Goal: Transaction & Acquisition: Purchase product/service

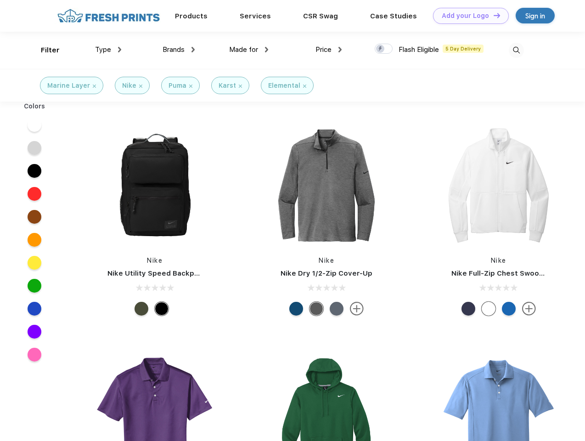
click at [467, 16] on link "Add your Logo Design Tool" at bounding box center [471, 16] width 76 height 16
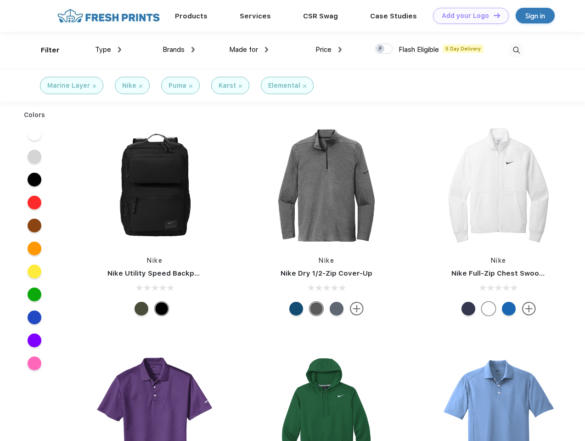
click at [0, 0] on div "Design Tool" at bounding box center [0, 0] width 0 height 0
click at [493, 15] on link "Add your Logo Design Tool" at bounding box center [471, 16] width 76 height 16
click at [44, 50] on div "Filter" at bounding box center [50, 50] width 19 height 11
click at [108, 50] on span "Type" at bounding box center [103, 49] width 16 height 8
click at [179, 50] on span "Brands" at bounding box center [173, 49] width 22 height 8
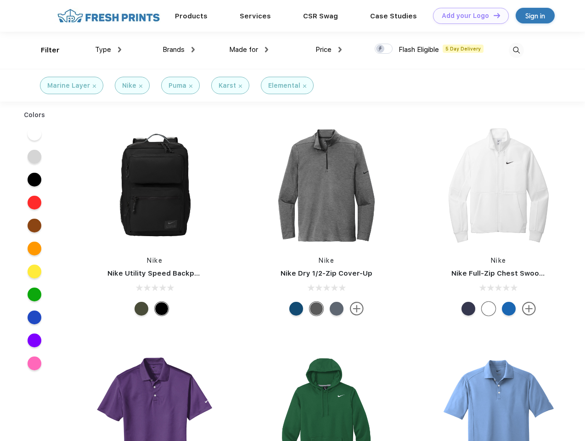
click at [249, 50] on span "Made for" at bounding box center [243, 49] width 29 height 8
click at [329, 50] on span "Price" at bounding box center [323, 49] width 16 height 8
click at [384, 49] on div at bounding box center [384, 49] width 18 height 10
click at [381, 49] on input "checkbox" at bounding box center [378, 46] width 6 height 6
click at [516, 50] on img at bounding box center [516, 50] width 15 height 15
